Goal: Navigation & Orientation: Find specific page/section

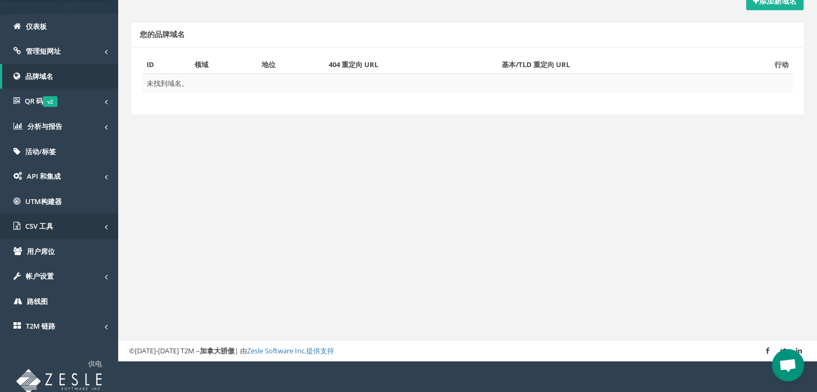
scroll to position [115, 0]
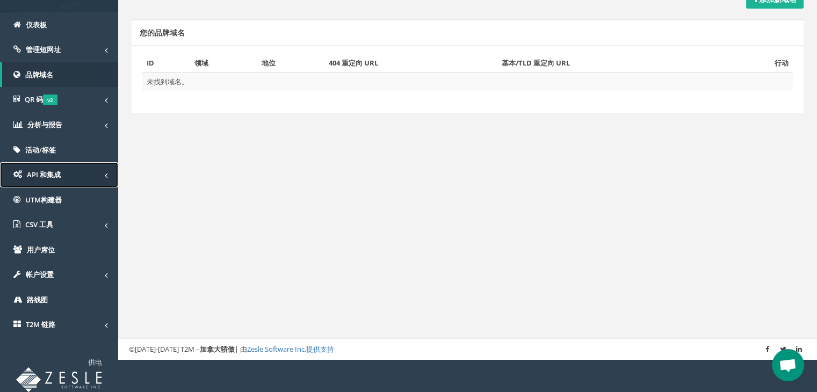
click at [105, 175] on span at bounding box center [106, 175] width 3 height 11
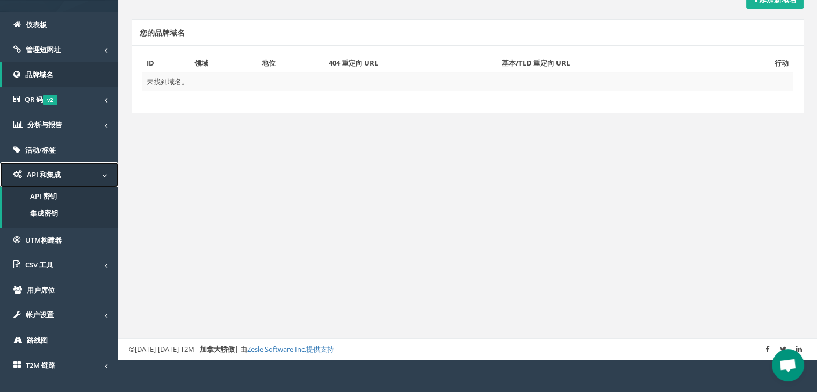
click at [105, 175] on span at bounding box center [104, 175] width 5 height 11
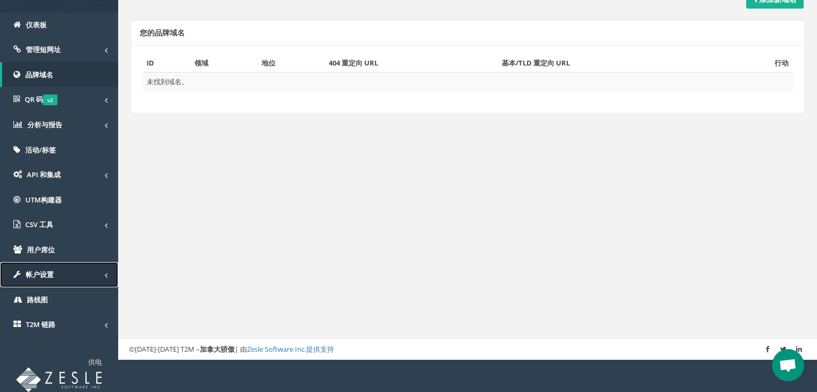
click at [93, 275] on link "帐户设置" at bounding box center [59, 274] width 118 height 25
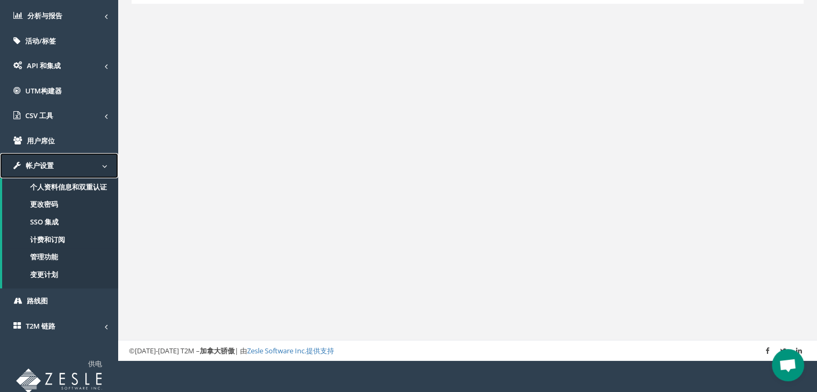
scroll to position [226, 0]
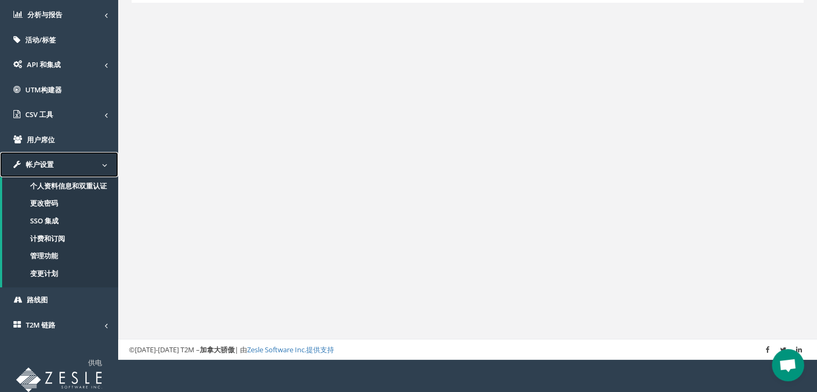
click at [96, 162] on link "帐户设置" at bounding box center [59, 164] width 118 height 25
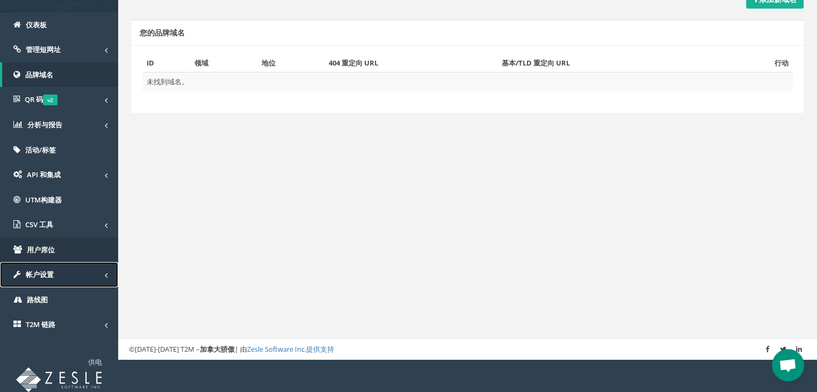
scroll to position [115, 0]
click at [96, 321] on link "T2M 链路" at bounding box center [59, 324] width 118 height 25
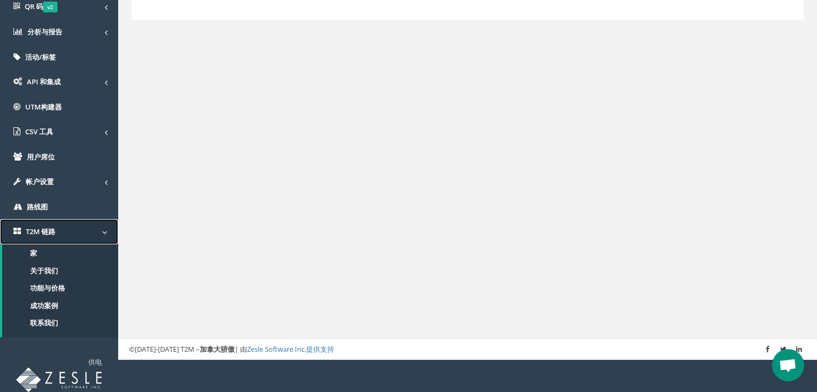
scroll to position [29, 0]
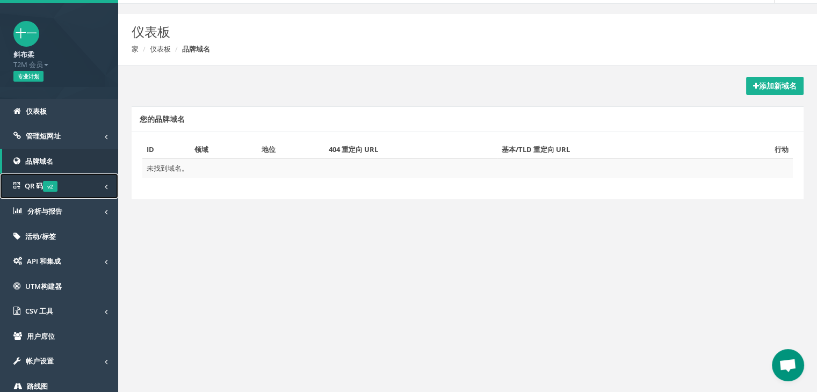
click at [83, 178] on link "QR 码 v2" at bounding box center [59, 185] width 118 height 25
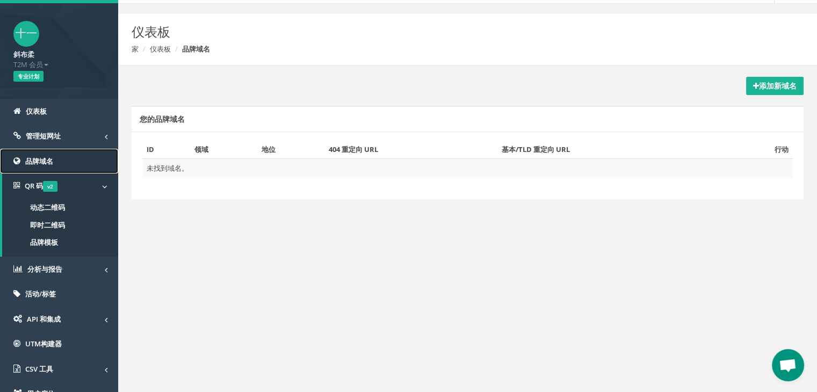
click at [73, 155] on link "品牌域名" at bounding box center [59, 161] width 118 height 25
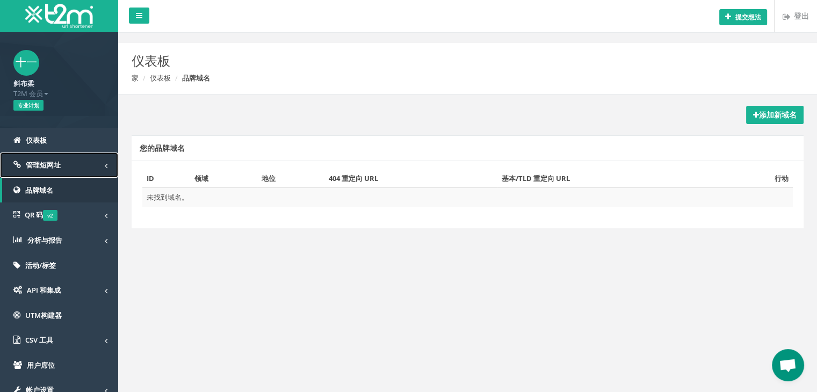
click at [85, 163] on link "管理短网址" at bounding box center [59, 164] width 118 height 25
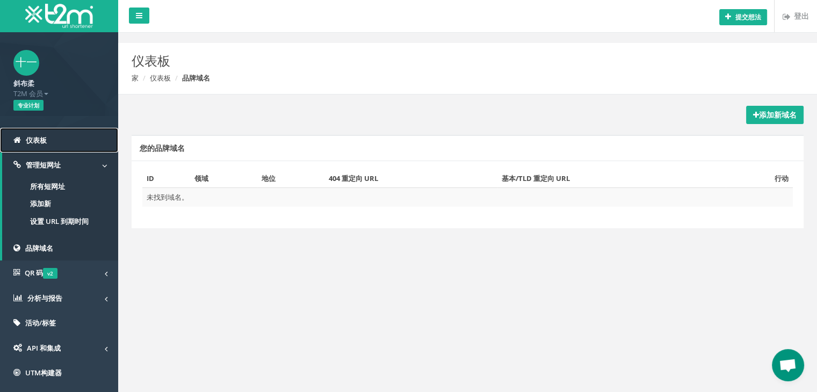
click at [68, 138] on link "仪表板" at bounding box center [59, 140] width 118 height 25
